Goal: Transaction & Acquisition: Purchase product/service

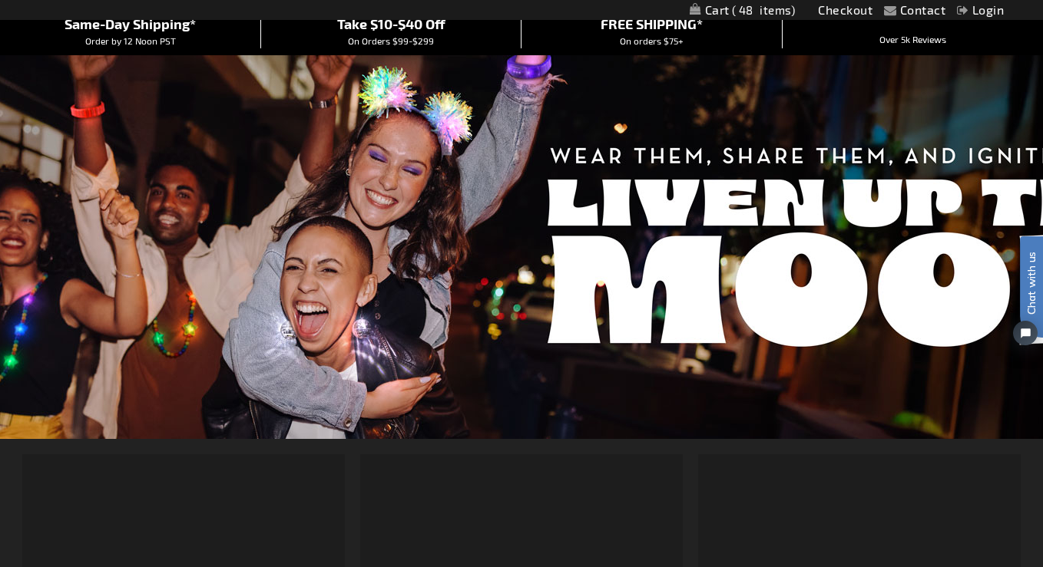
scroll to position [388, 0]
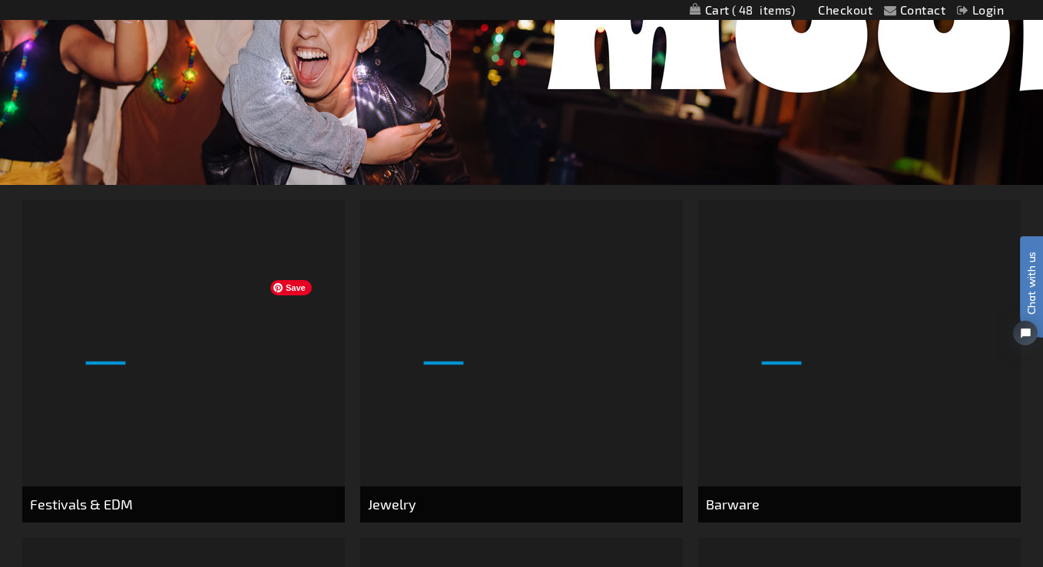
click at [0, 0] on img at bounding box center [0, 0] width 0 height 0
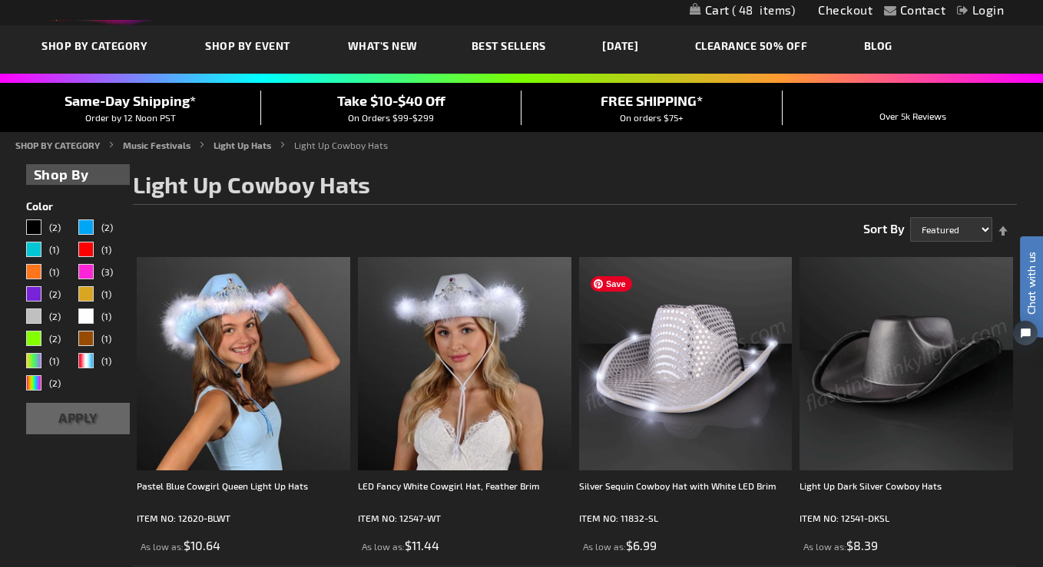
click at [667, 365] on img at bounding box center [685, 363] width 213 height 213
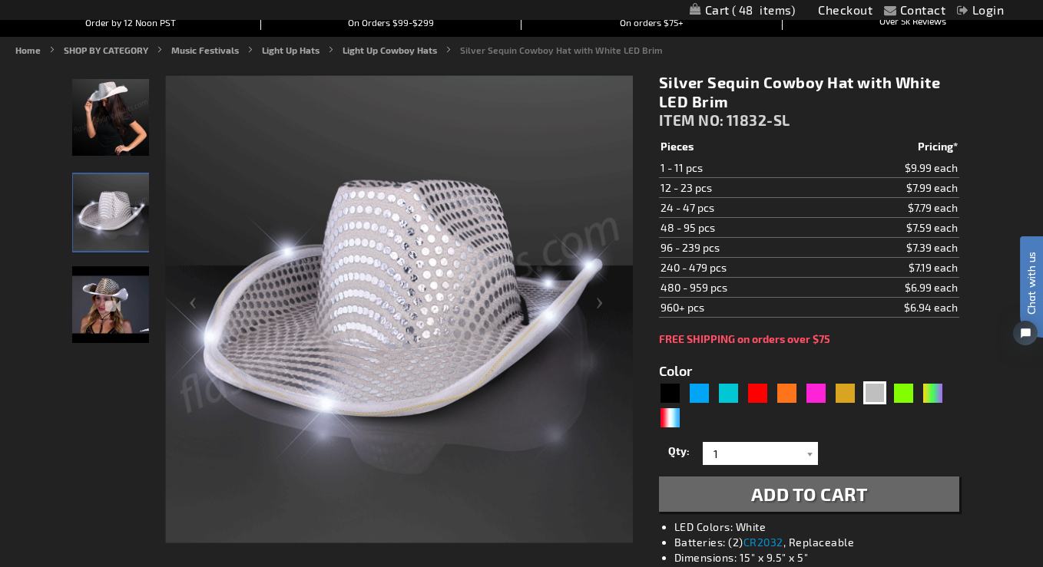
scroll to position [154, 0]
